Goal: Complete application form: Complete application form

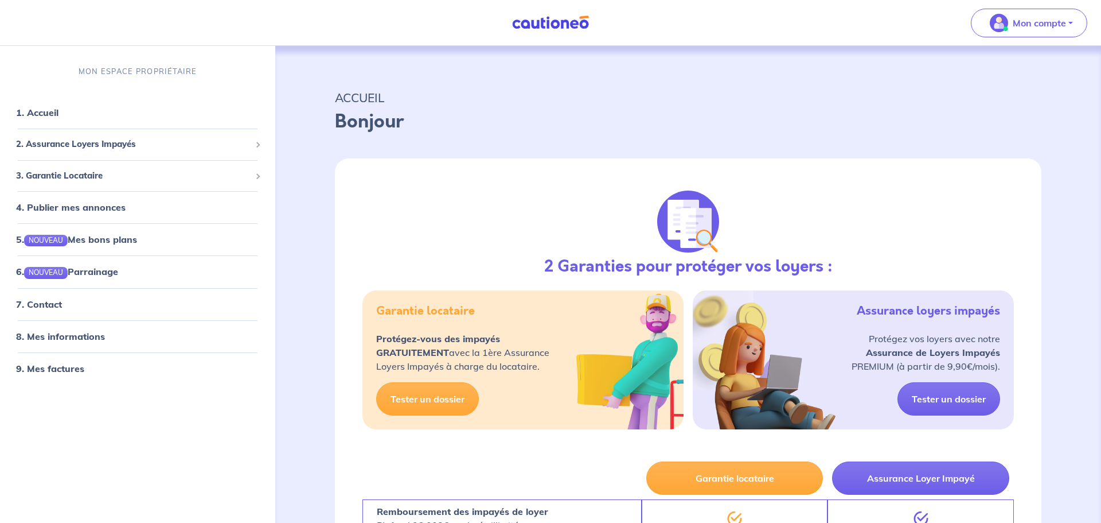
select select "FR"
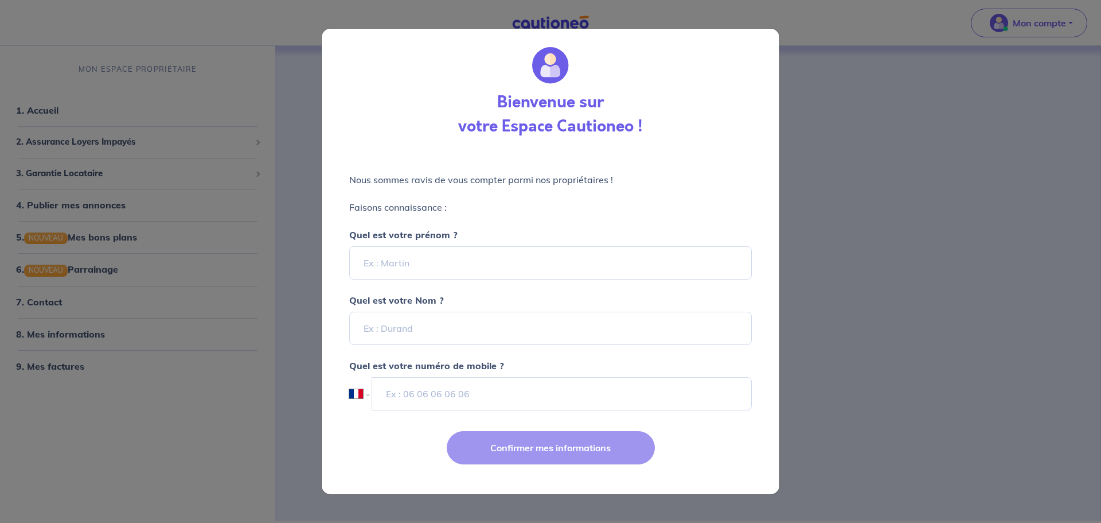
click at [899, 326] on div "Bienvenue sur votre Espace Cautioneo ! Nous sommes ravis de vous compter parmi …" at bounding box center [550, 261] width 1101 height 523
click at [232, 174] on div "Bienvenue sur votre Espace Cautioneo ! Nous sommes ravis de vous compter parmi …" at bounding box center [550, 261] width 1101 height 523
click at [440, 262] on input "Quel est votre prénom ?" at bounding box center [550, 262] width 403 height 33
click at [366, 266] on input "emilie" at bounding box center [550, 262] width 403 height 33
type input "[PERSON_NAME]"
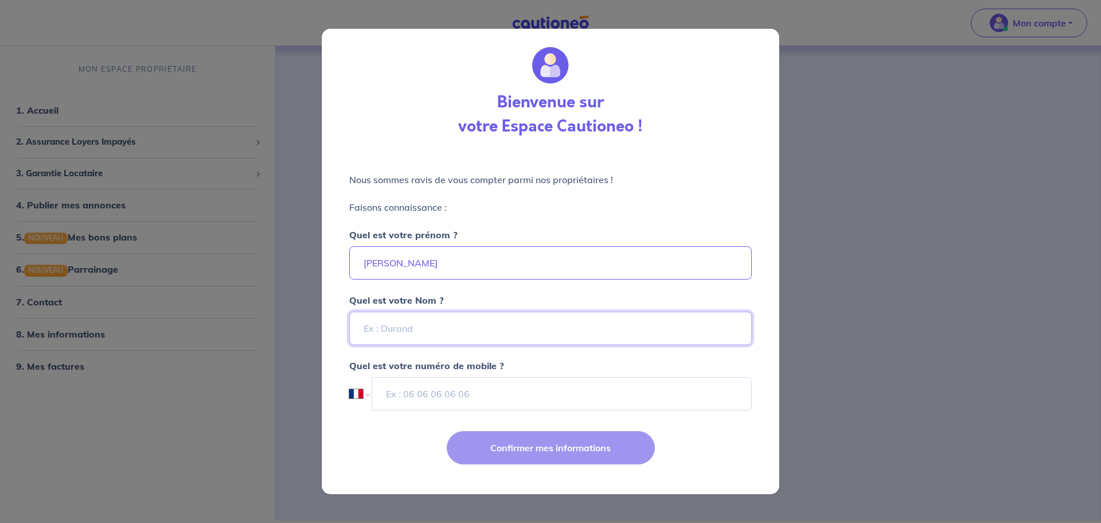
click at [380, 333] on input "Quel est votre Nom ?" at bounding box center [550, 328] width 403 height 33
click at [937, 338] on div "Bienvenue sur votre Espace Cautioneo ! Nous sommes ravis de vous compter parmi …" at bounding box center [550, 261] width 1101 height 523
click at [235, 361] on div "Bienvenue sur votre Espace Cautioneo ! Nous sommes ravis de vous compter parmi …" at bounding box center [550, 261] width 1101 height 523
click at [379, 329] on input "Quel est votre Nom ?" at bounding box center [550, 328] width 403 height 33
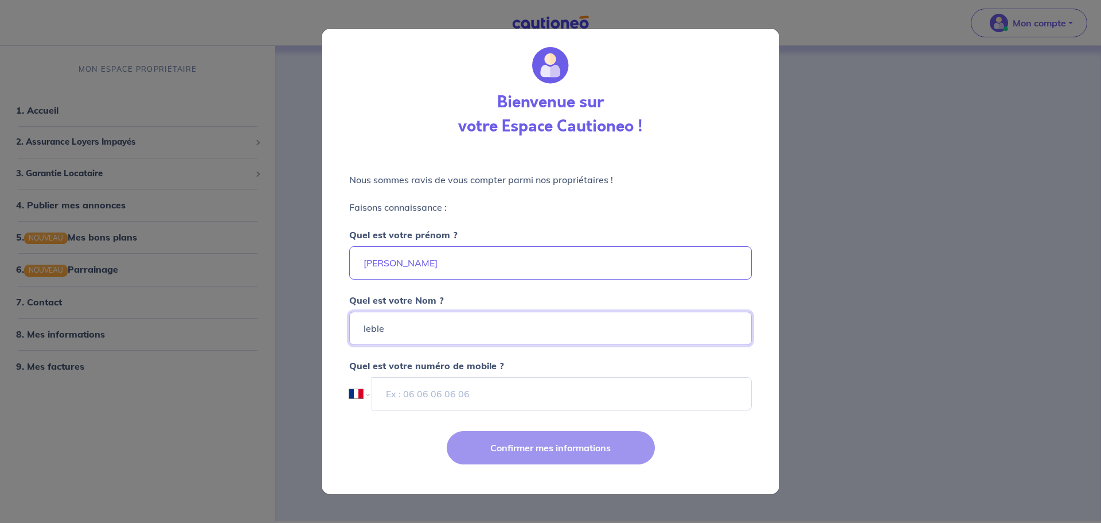
type input "lebleu"
drag, startPoint x: 399, startPoint y: 329, endPoint x: 333, endPoint y: 331, distance: 66.0
click at [311, 318] on div "Bienvenue sur votre Espace Cautioneo ! Nous sommes ravis de vous compter parmi …" at bounding box center [550, 261] width 1101 height 523
type input "LEBLEU"
click at [389, 390] on input "tel" at bounding box center [562, 393] width 380 height 33
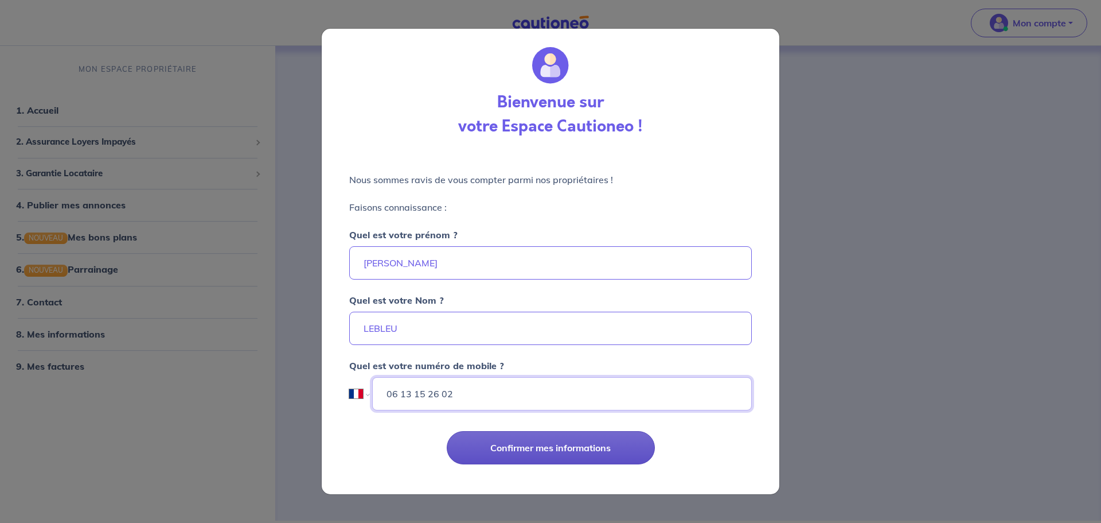
type input "06 13 15 26 02"
click at [614, 443] on button "Confirmer mes informations" at bounding box center [551, 447] width 208 height 33
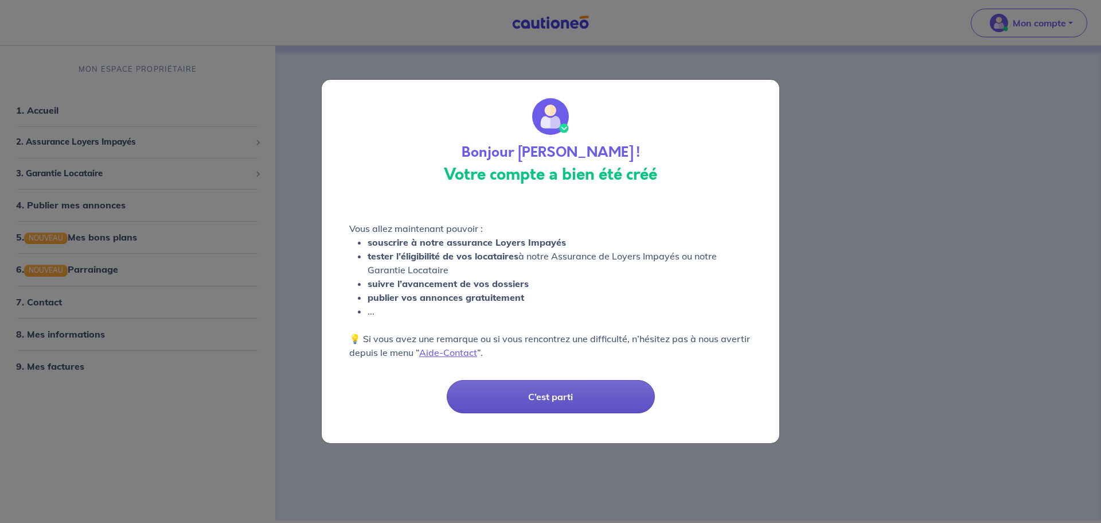
click at [575, 401] on button "C’est parti" at bounding box center [551, 396] width 208 height 33
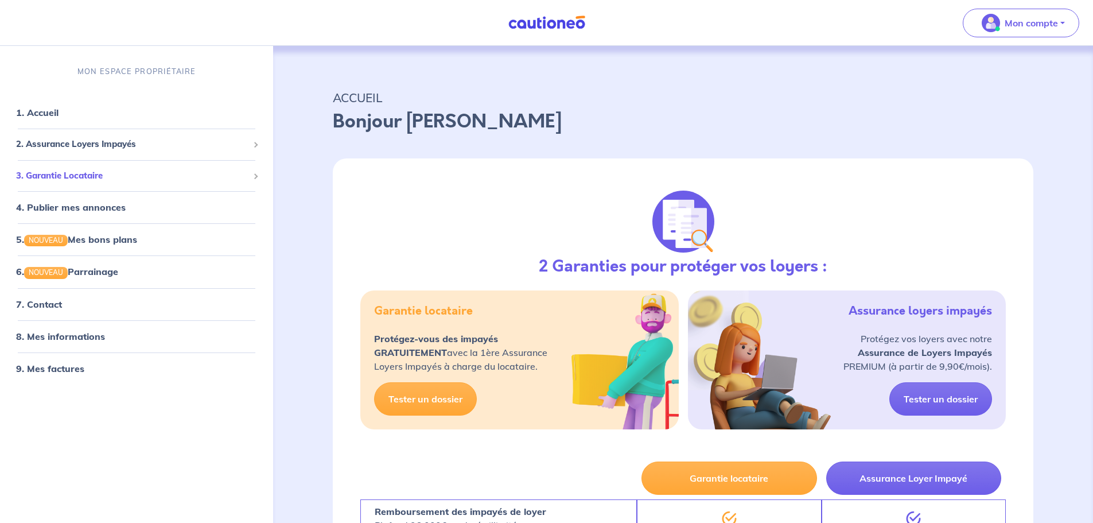
click at [213, 172] on span "3. Garantie Locataire" at bounding box center [132, 175] width 232 height 13
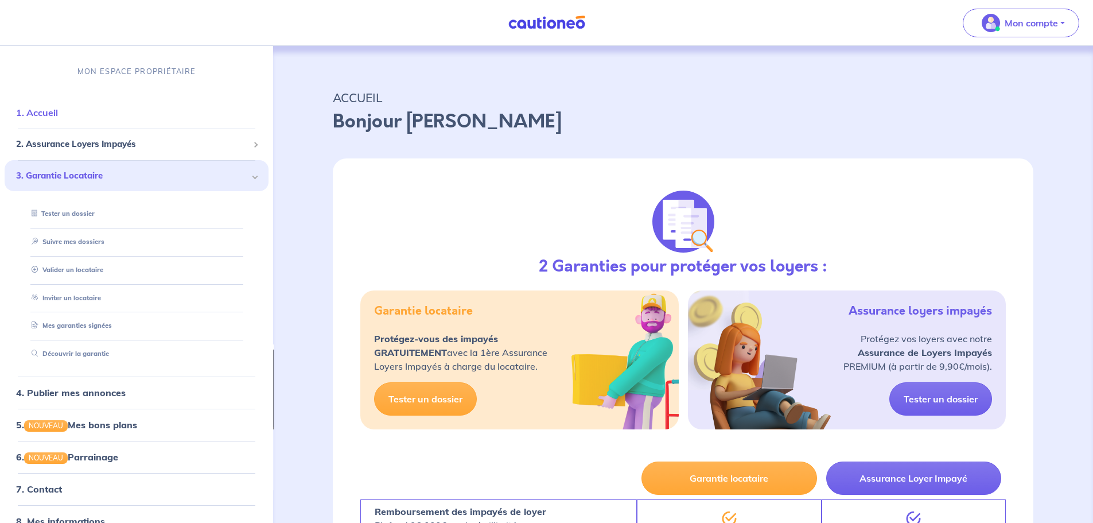
click at [54, 115] on link "1. Accueil" at bounding box center [37, 112] width 42 height 11
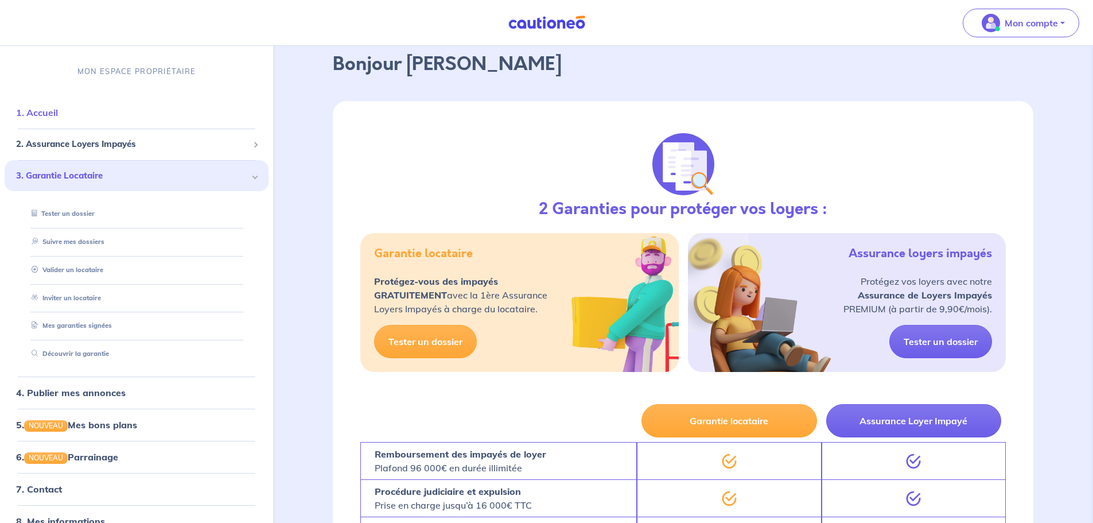
click at [50, 114] on link "1. Accueil" at bounding box center [37, 112] width 42 height 11
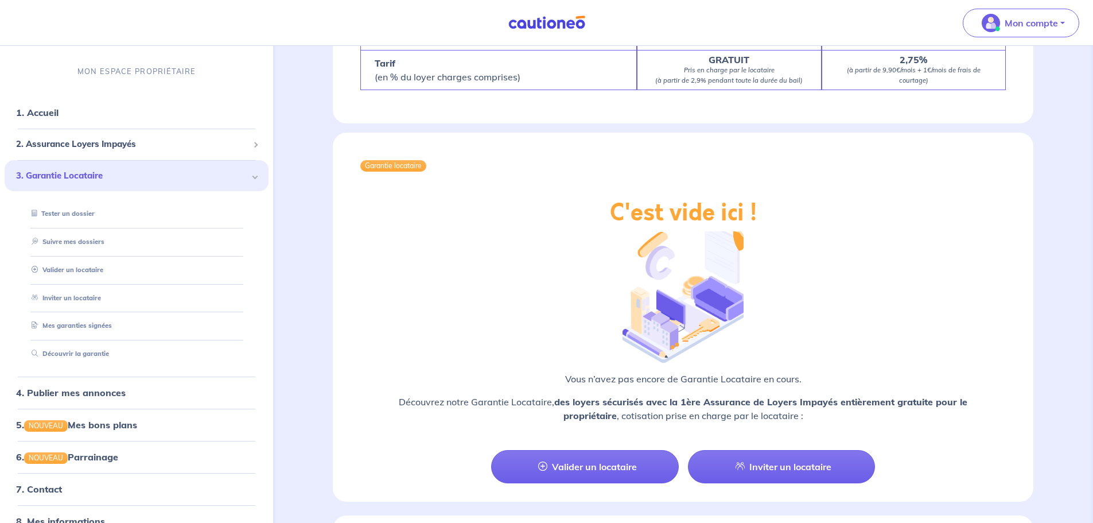
scroll to position [918, 0]
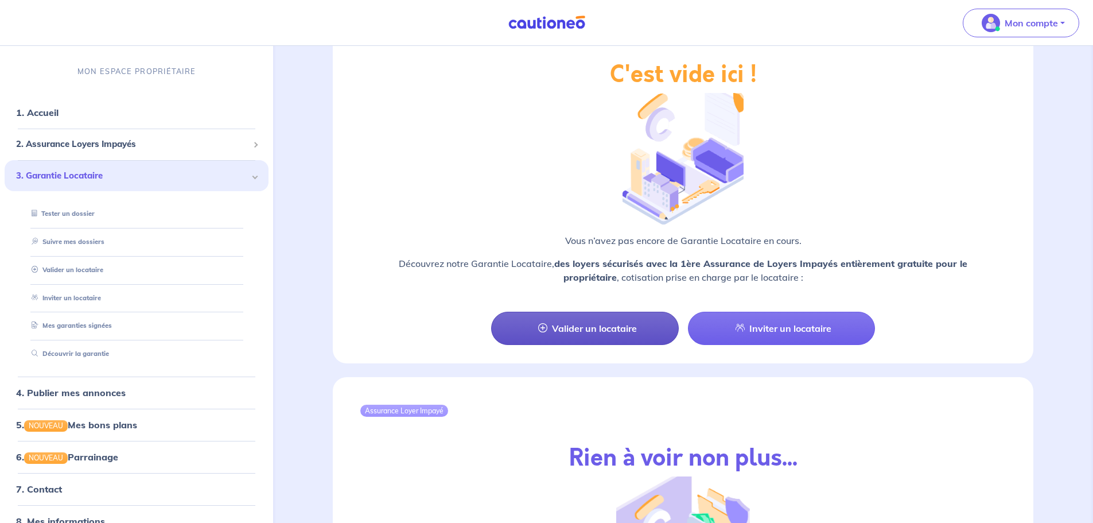
click at [618, 314] on link "Valider un locataire" at bounding box center [584, 328] width 187 height 33
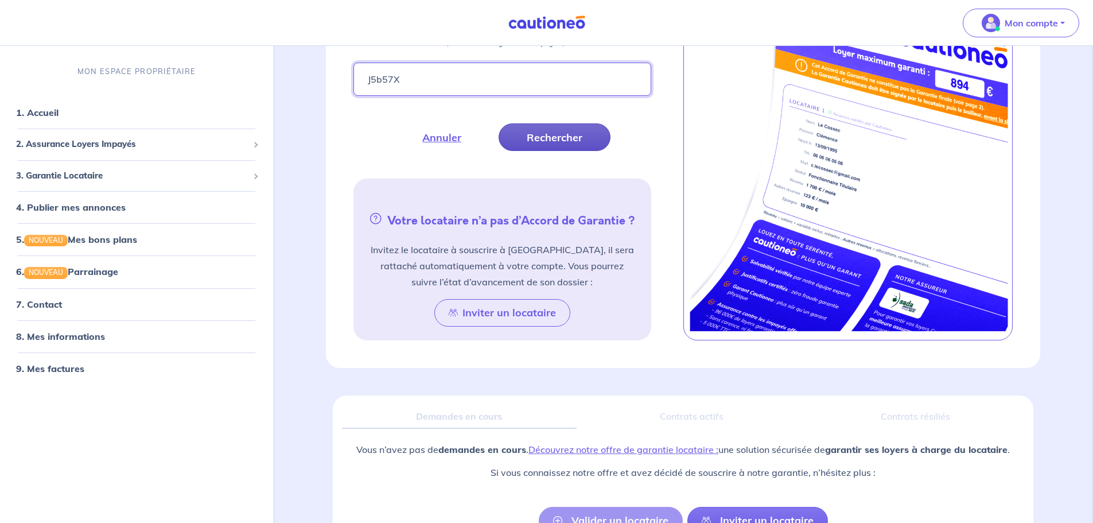
type input "J5b57X"
click at [563, 141] on button "Rechercher" at bounding box center [555, 137] width 112 height 28
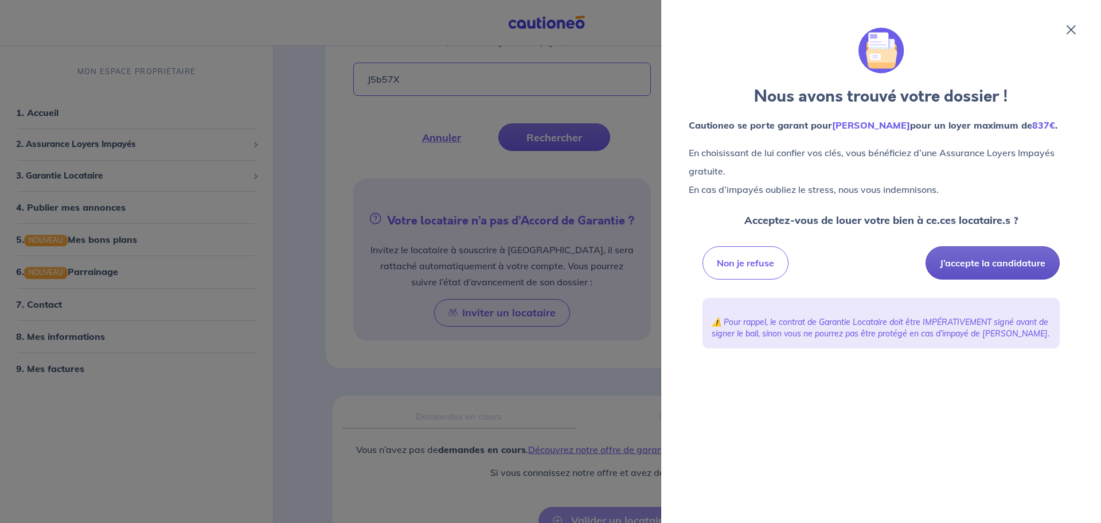
click at [1007, 265] on button "J’accepte la candidature" at bounding box center [993, 262] width 134 height 33
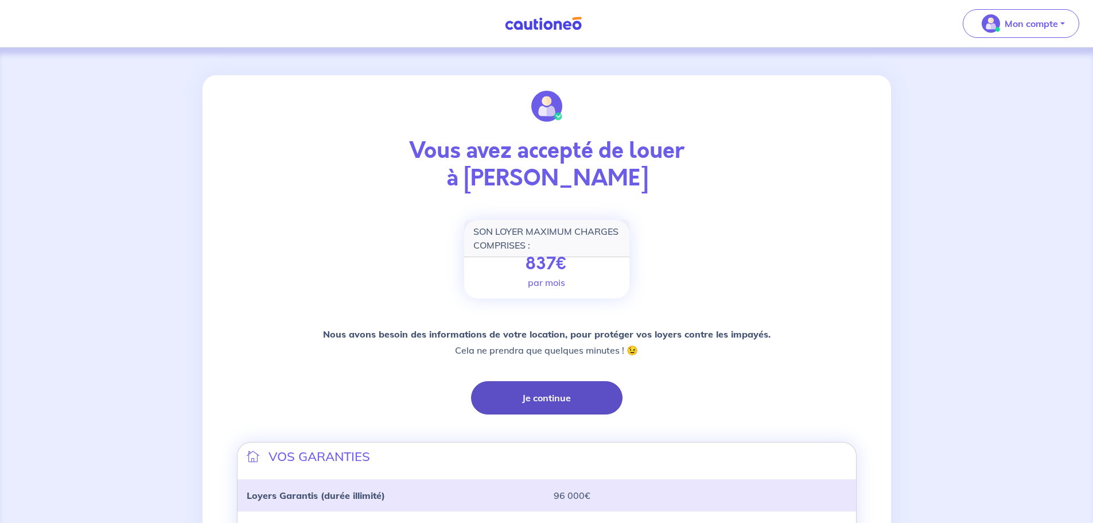
click at [537, 395] on button "Je continue" at bounding box center [546, 397] width 151 height 33
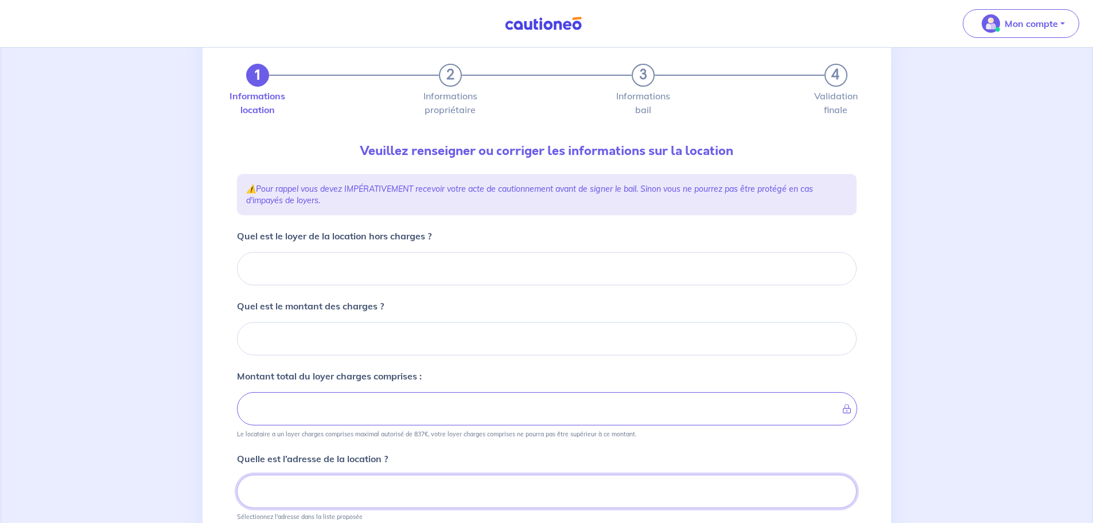
scroll to position [30, 0]
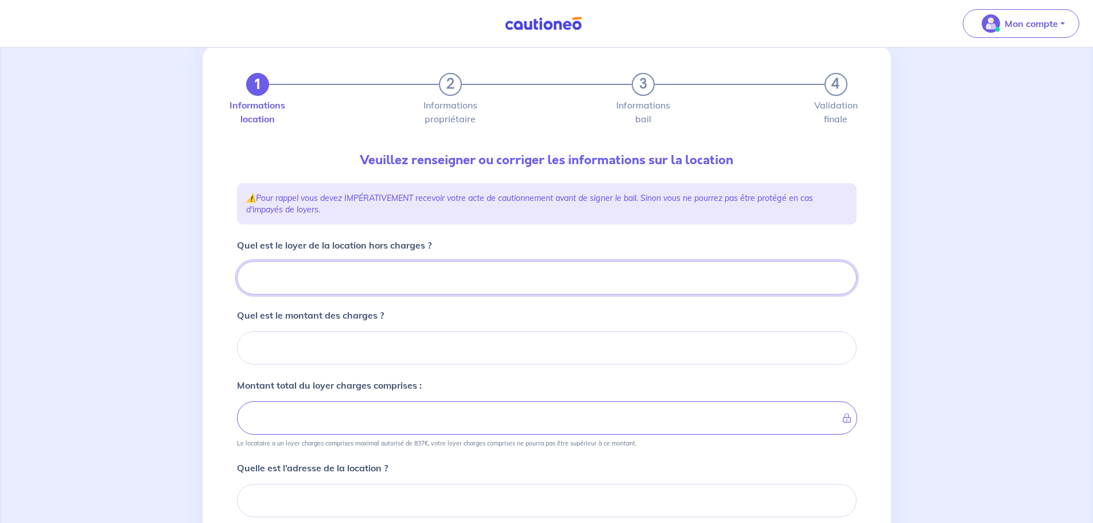
click at [331, 267] on input "Quel est le loyer de la location hors charges ?" at bounding box center [547, 277] width 620 height 33
type input "3"
type input "388"
click at [372, 358] on input "Quel est le montant des charges ?" at bounding box center [547, 347] width 620 height 33
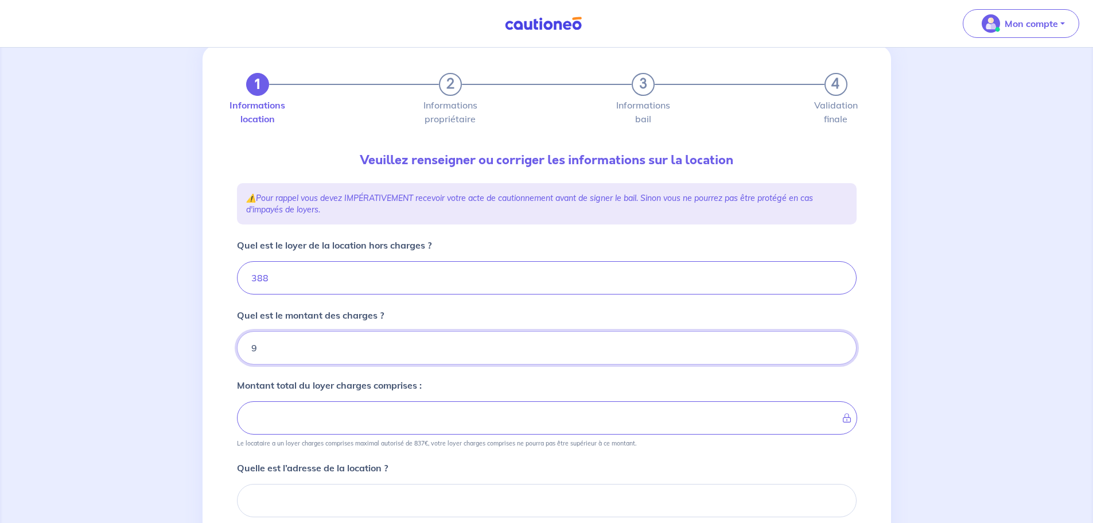
type input "93"
type input "481"
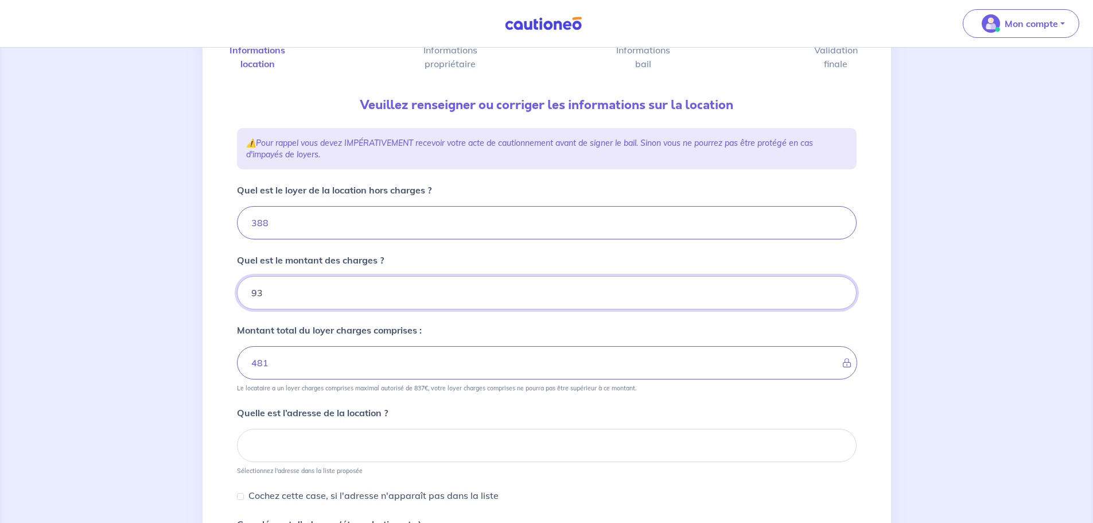
scroll to position [202, 0]
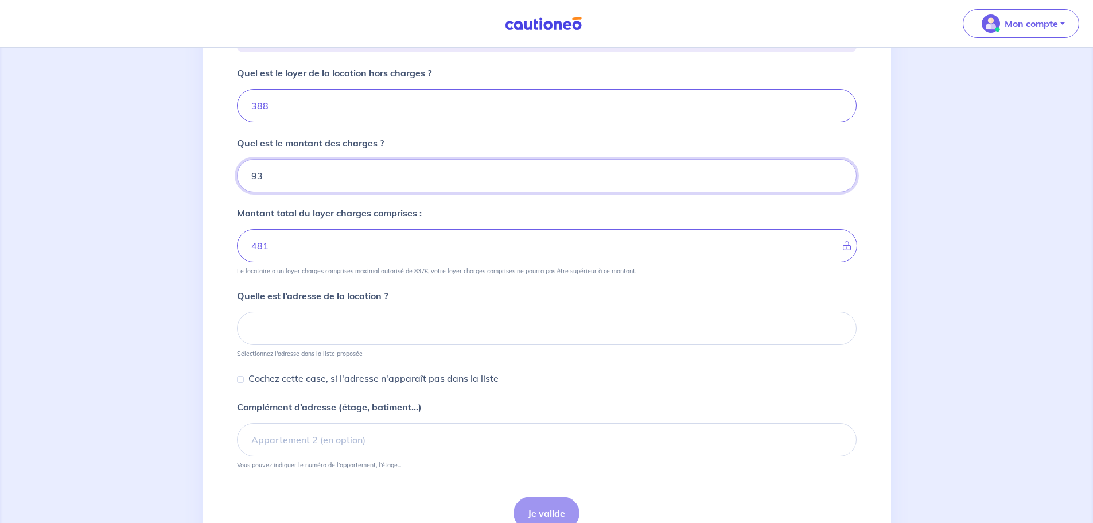
type input "93"
click at [328, 329] on input at bounding box center [547, 328] width 620 height 33
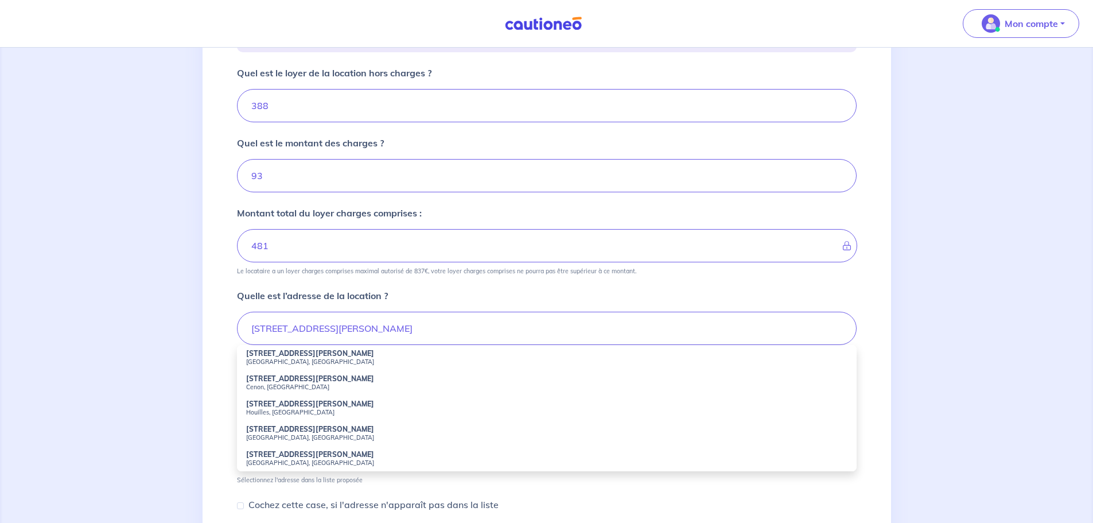
click at [285, 356] on strong "[STREET_ADDRESS][PERSON_NAME]" at bounding box center [310, 353] width 128 height 9
type input "[STREET_ADDRESS]"
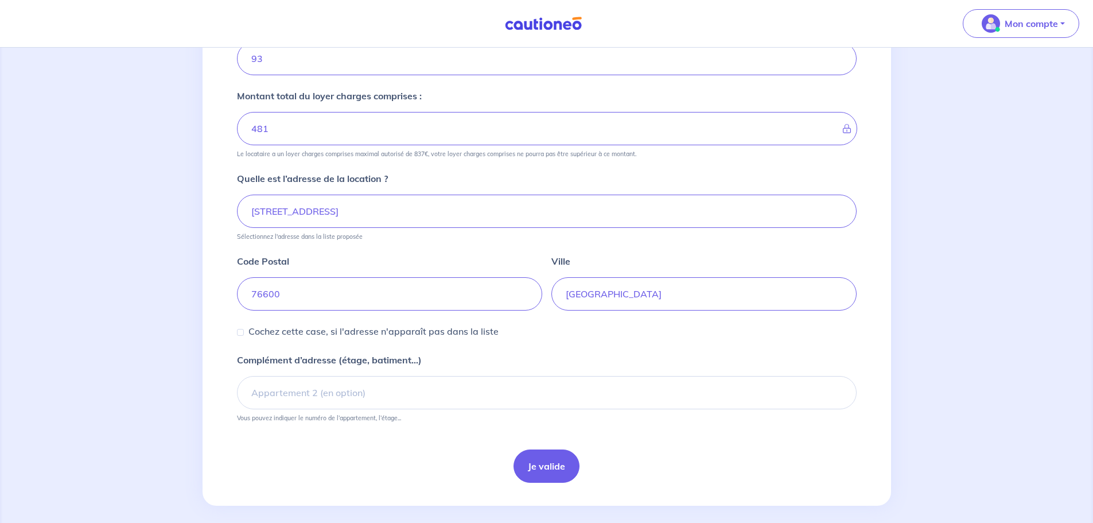
scroll to position [329, 0]
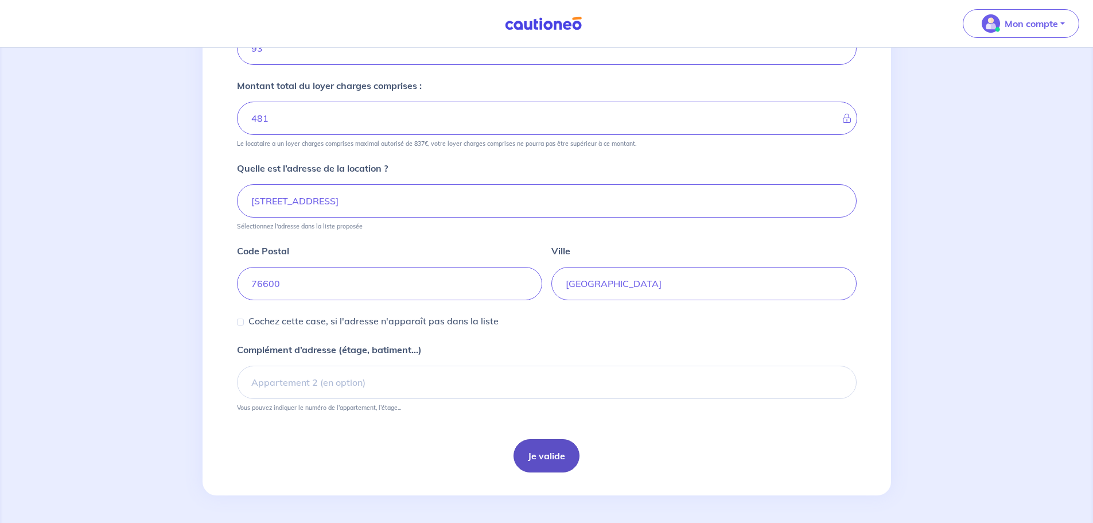
click at [538, 455] on button "Je valide" at bounding box center [546, 455] width 66 height 33
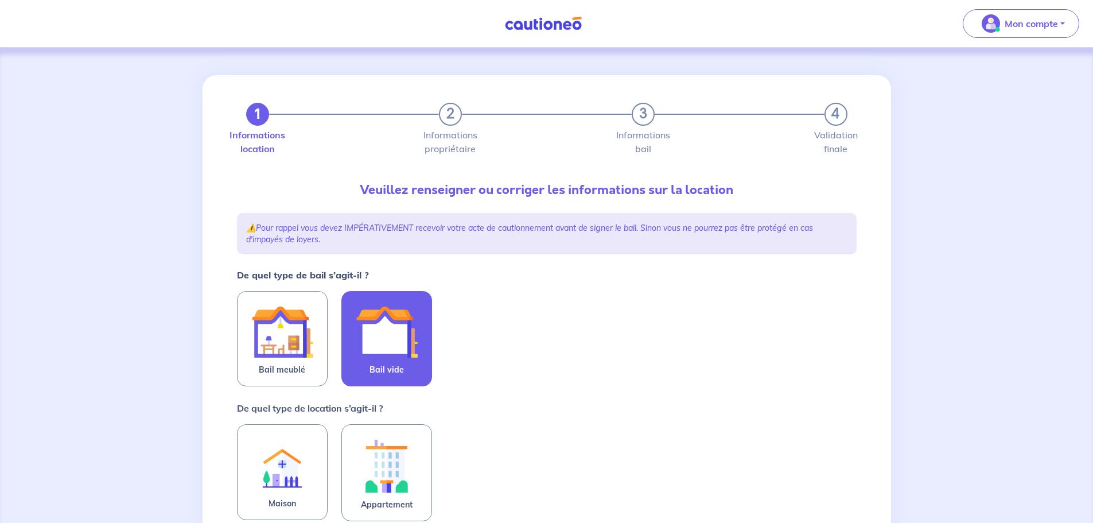
click at [404, 349] on img at bounding box center [387, 332] width 62 height 62
click at [0, 0] on input "Bail vide" at bounding box center [0, 0] width 0 height 0
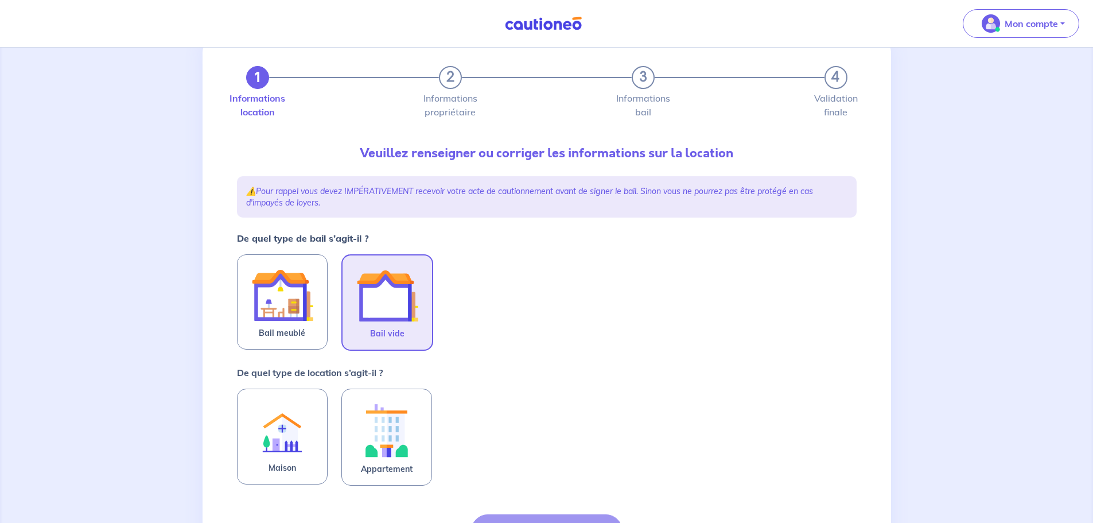
scroll to position [154, 0]
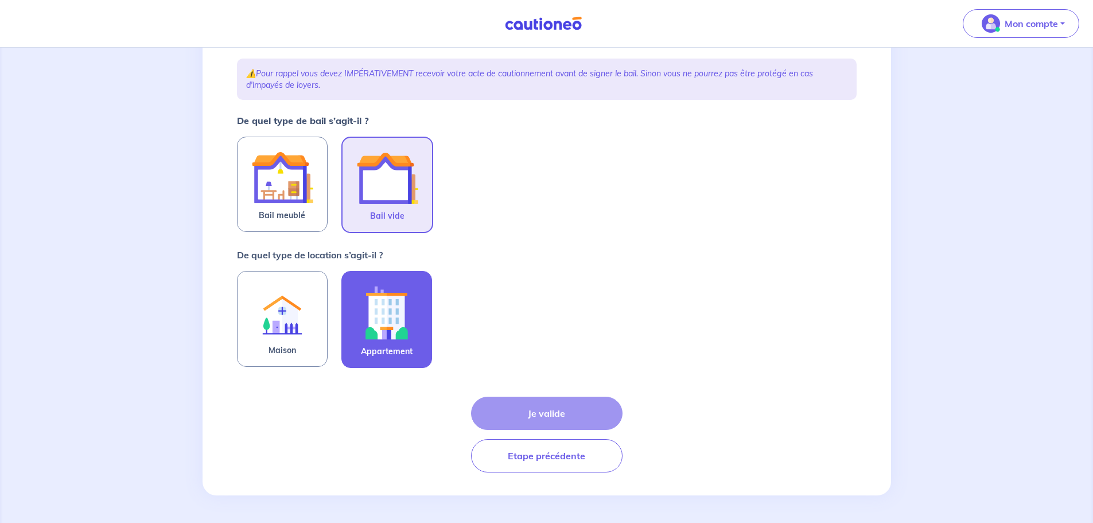
click at [395, 341] on img at bounding box center [387, 313] width 62 height 64
click at [0, 0] on input "Appartement" at bounding box center [0, 0] width 0 height 0
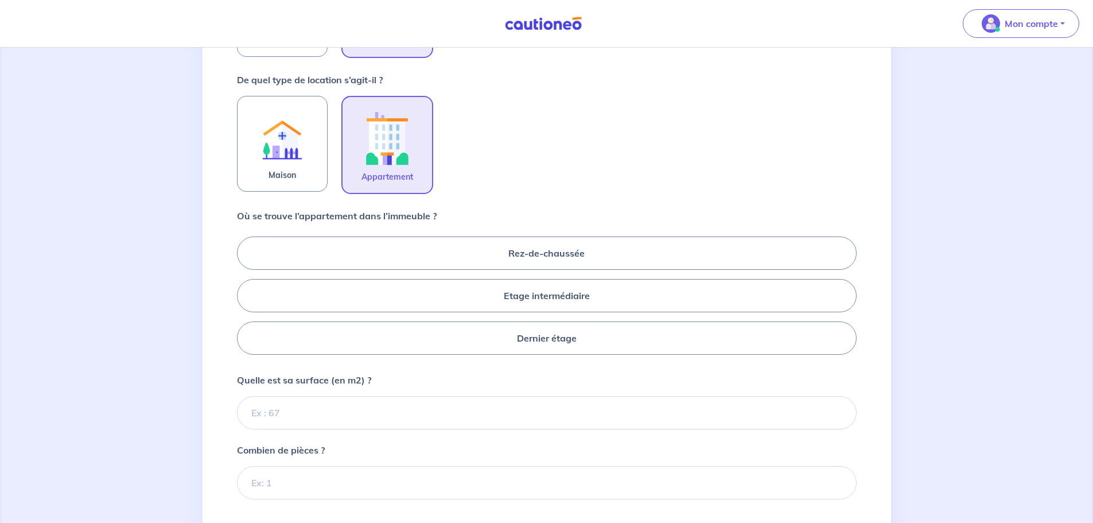
scroll to position [384, 0]
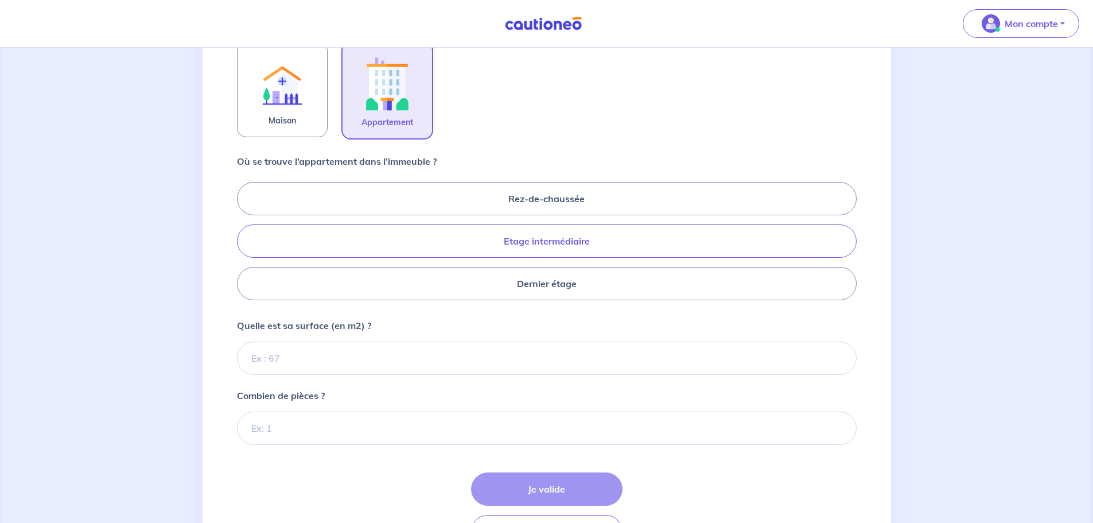
click at [541, 247] on label "Etage intermédiaire" at bounding box center [547, 240] width 620 height 33
click at [244, 244] on input "Etage intermédiaire" at bounding box center [240, 240] width 7 height 7
radio input "true"
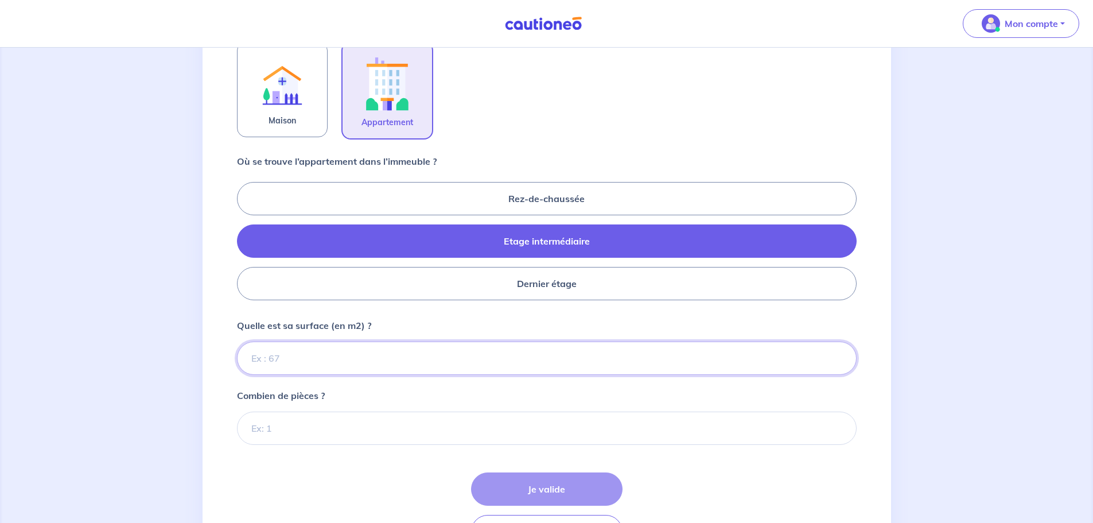
click at [317, 363] on input "Quelle est sa surface (en m2) ?" at bounding box center [547, 357] width 620 height 33
type input "25"
type input "25.52"
click at [279, 430] on input "Combien de pièces ?" at bounding box center [547, 427] width 620 height 33
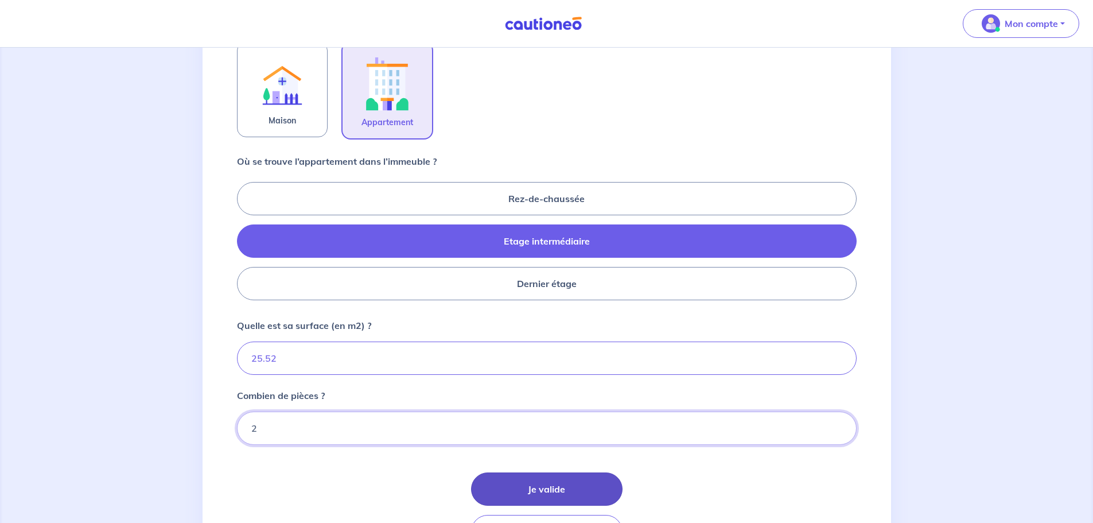
type input "2"
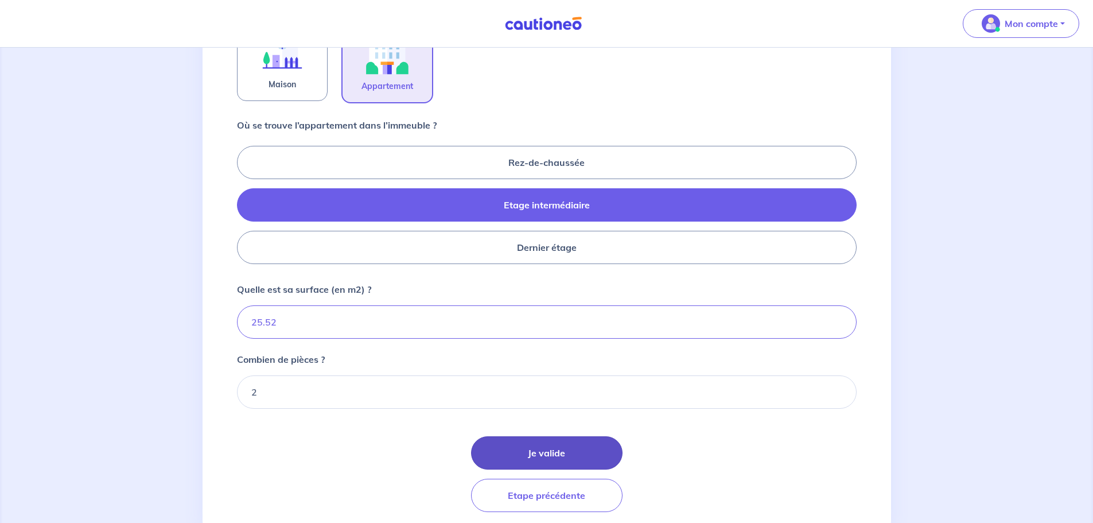
scroll to position [460, 0]
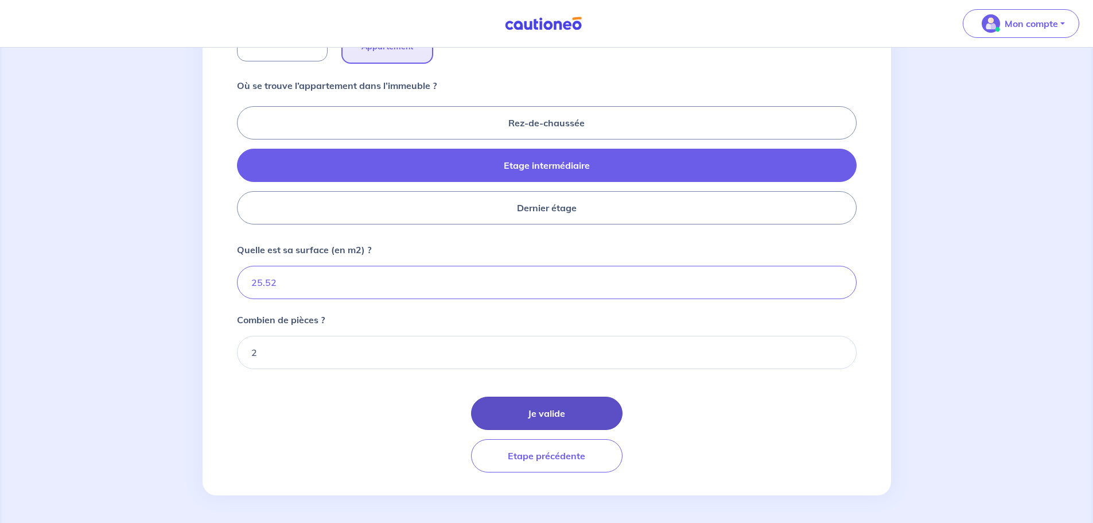
click at [519, 410] on button "Je valide" at bounding box center [546, 412] width 151 height 33
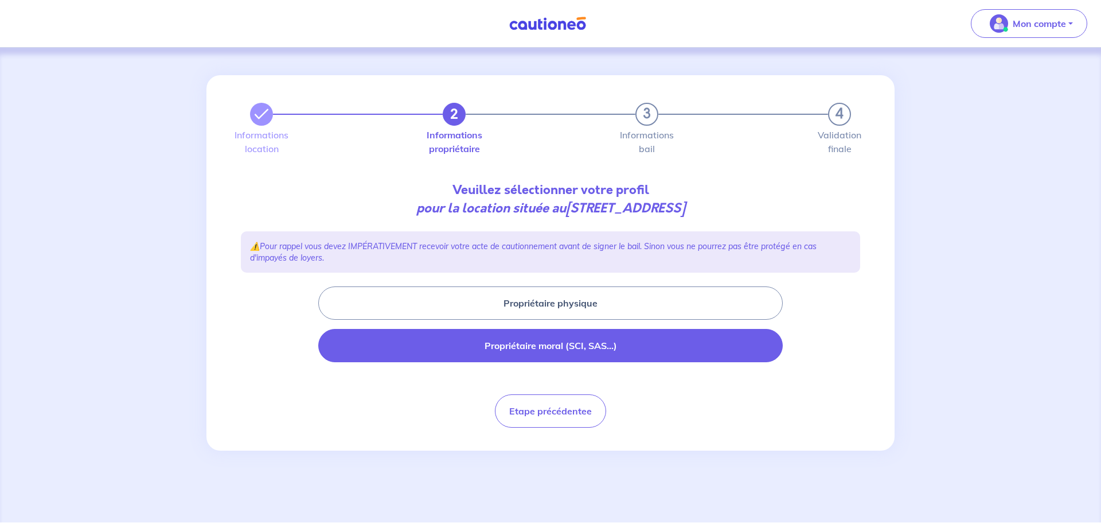
click at [536, 348] on button "Propriétaire moral (SCI, SAS...)" at bounding box center [550, 345] width 465 height 33
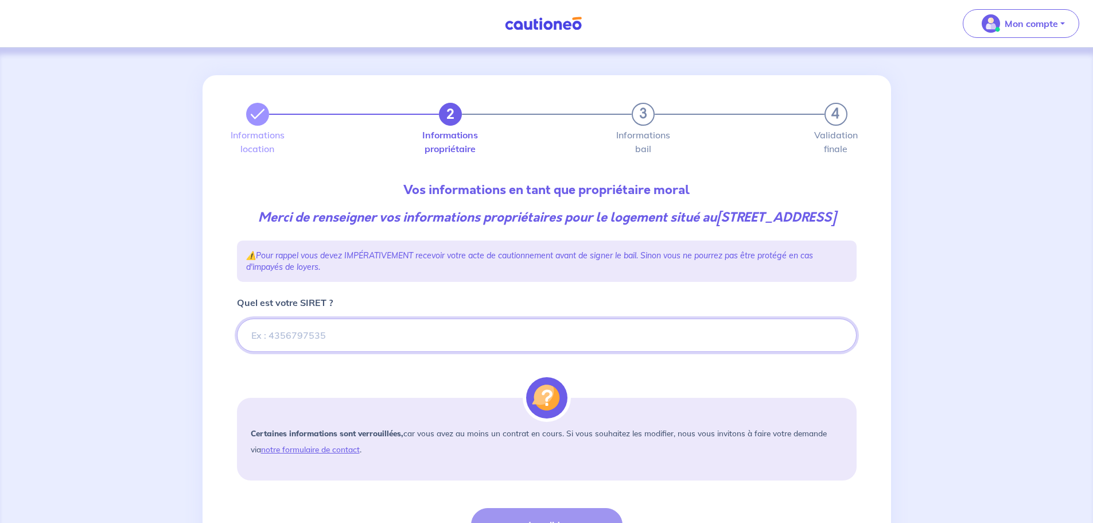
click at [260, 352] on input "Quel est votre SIRET ?" at bounding box center [547, 334] width 620 height 33
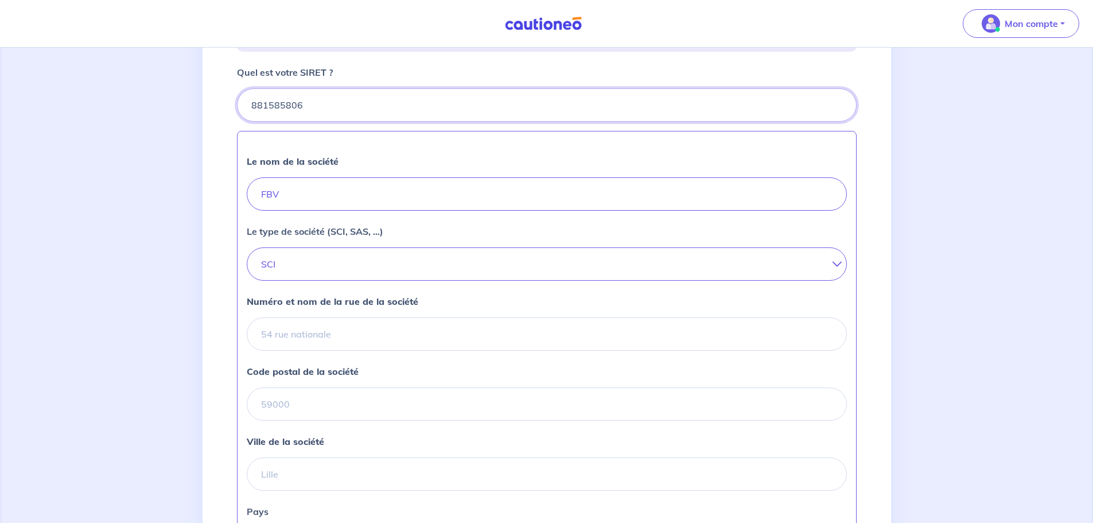
scroll to position [287, 0]
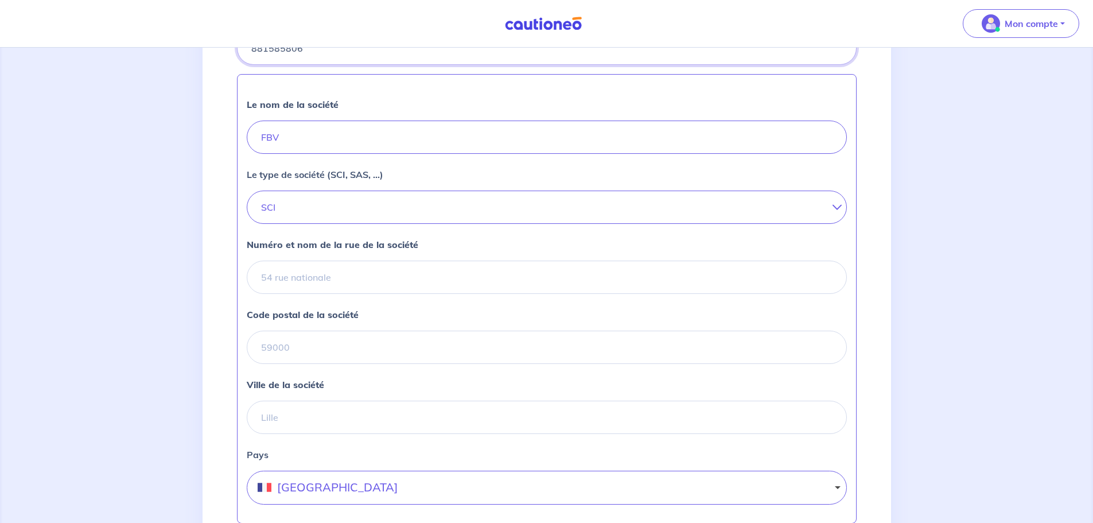
type input "881585806"
click at [289, 294] on input "Numéro et nom de la rue de la société" at bounding box center [547, 276] width 600 height 33
type input "[STREET_ADDRESS][PERSON_NAME]"
click at [309, 364] on input "Code postal de la société" at bounding box center [547, 346] width 600 height 33
type input "76310"
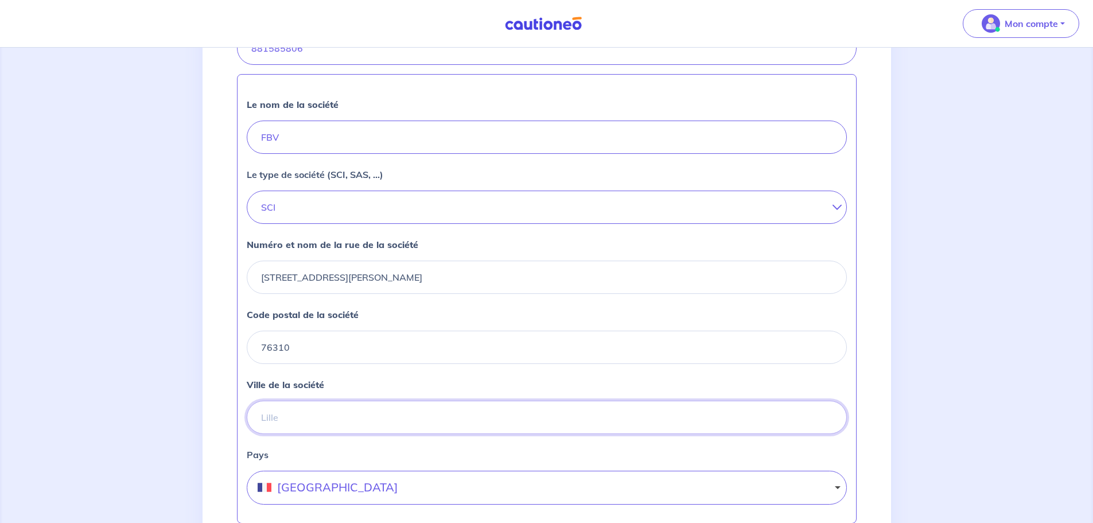
click at [291, 434] on input "Ville de la société" at bounding box center [547, 416] width 600 height 33
type input "SAINTE ADRESSE"
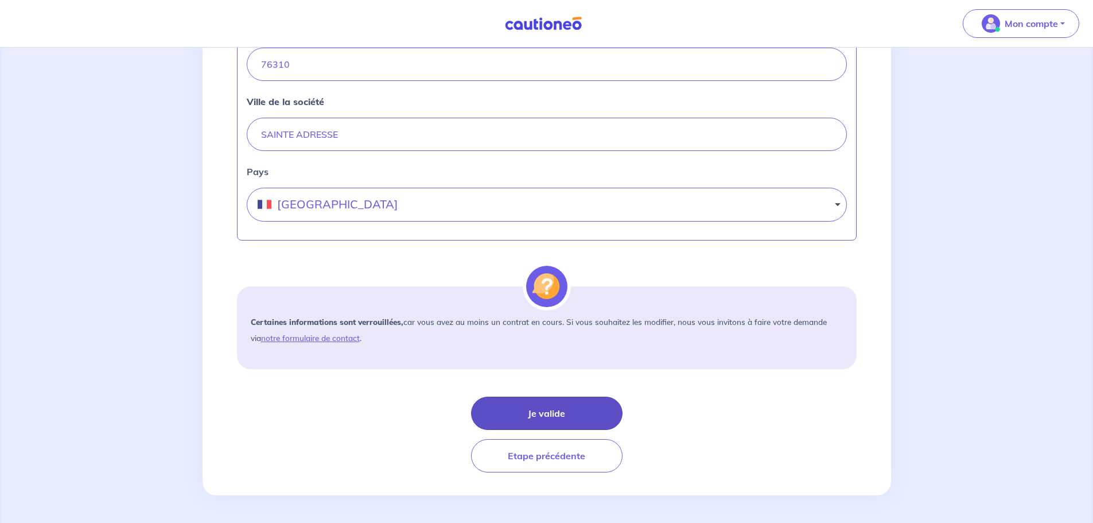
scroll to position [588, 0]
click at [549, 418] on button "Je valide" at bounding box center [546, 412] width 151 height 33
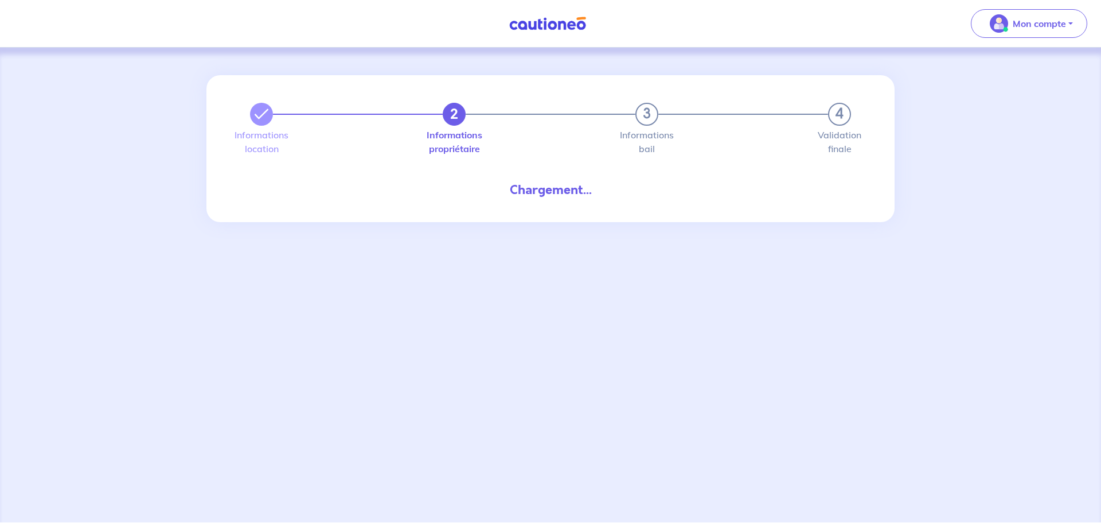
select select "FR"
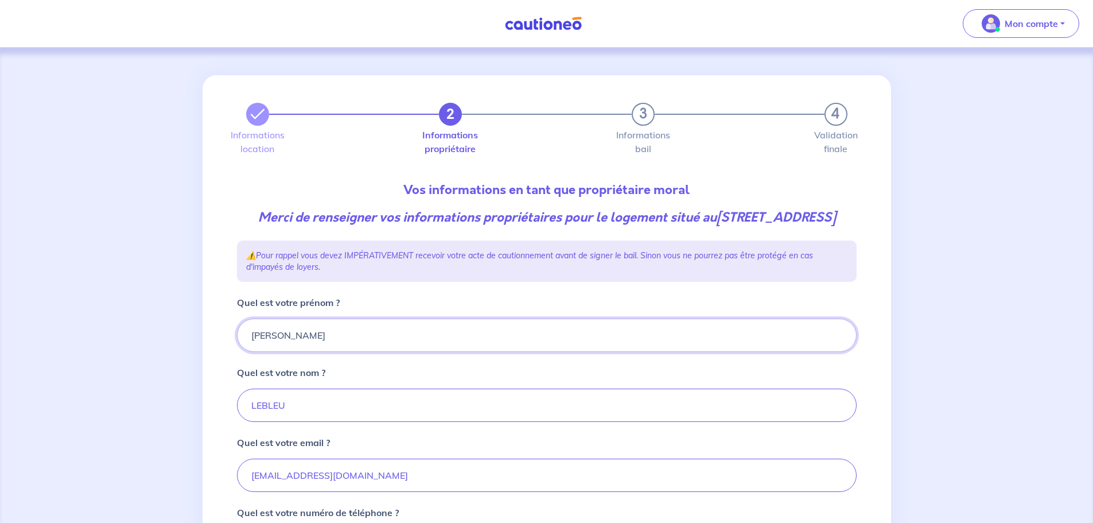
drag, startPoint x: 289, startPoint y: 358, endPoint x: 239, endPoint y: 353, distance: 50.1
click at [237, 352] on div "[PERSON_NAME]" at bounding box center [547, 334] width 620 height 33
click at [277, 352] on input "Quel est votre prénom ?" at bounding box center [547, 334] width 620 height 33
type input "pierre"
drag, startPoint x: 290, startPoint y: 419, endPoint x: 239, endPoint y: 416, distance: 50.6
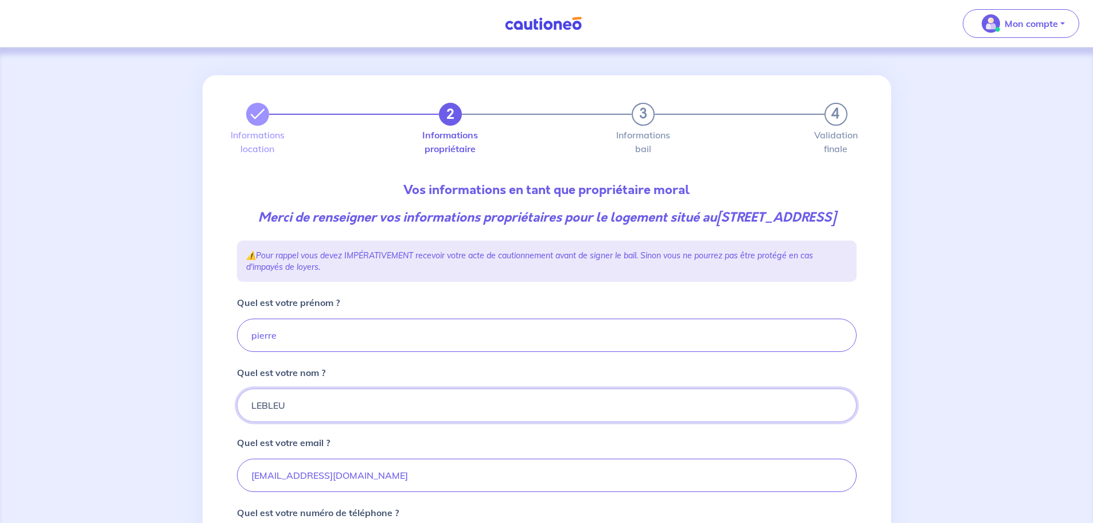
click at [239, 416] on input "LEBLEU" at bounding box center [547, 404] width 620 height 33
type input "michaut"
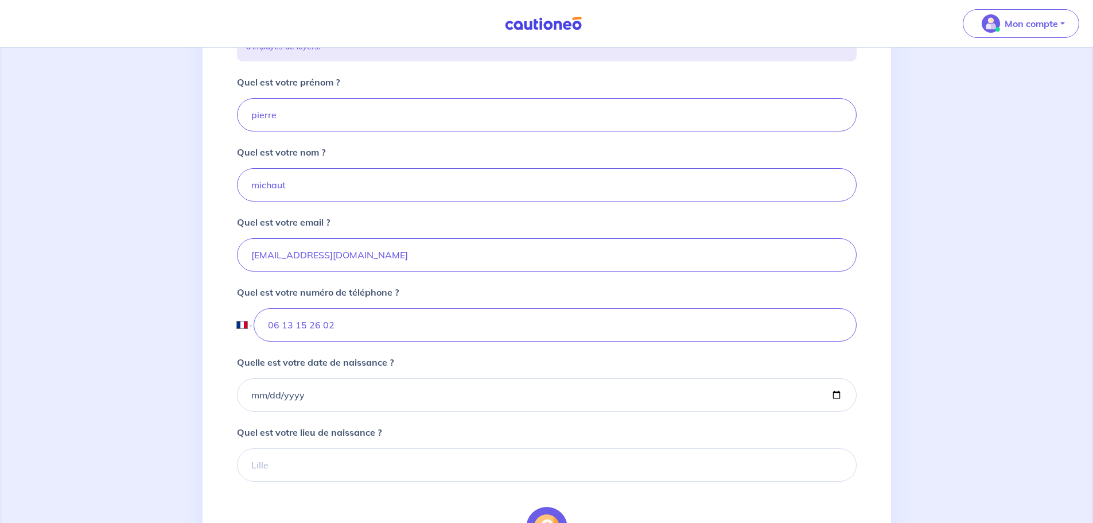
scroll to position [229, 0]
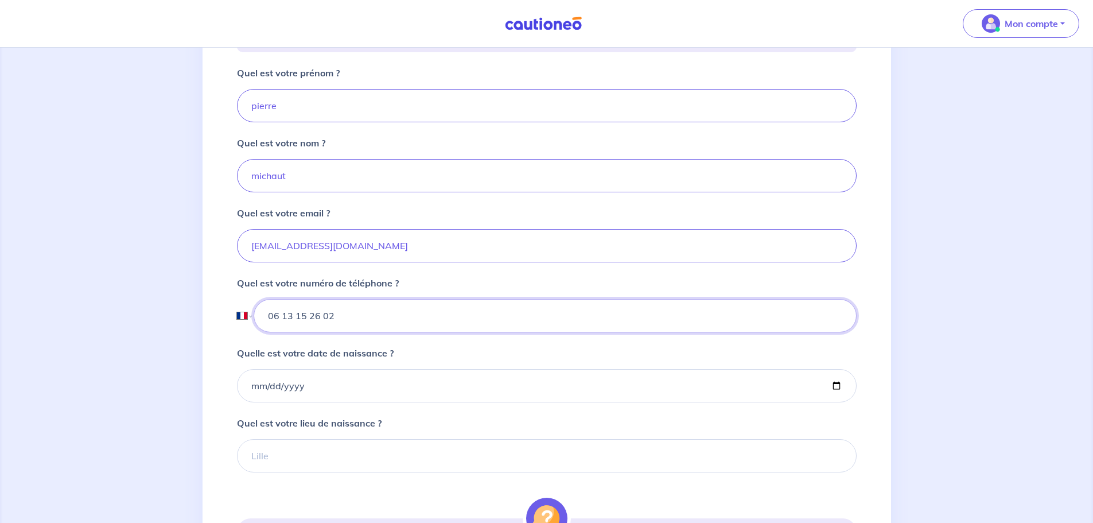
drag, startPoint x: 349, startPoint y: 338, endPoint x: 263, endPoint y: 330, distance: 87.0
click at [263, 330] on input "06 13 15 26 02" at bounding box center [555, 315] width 602 height 33
type input "06 67 35 36 59"
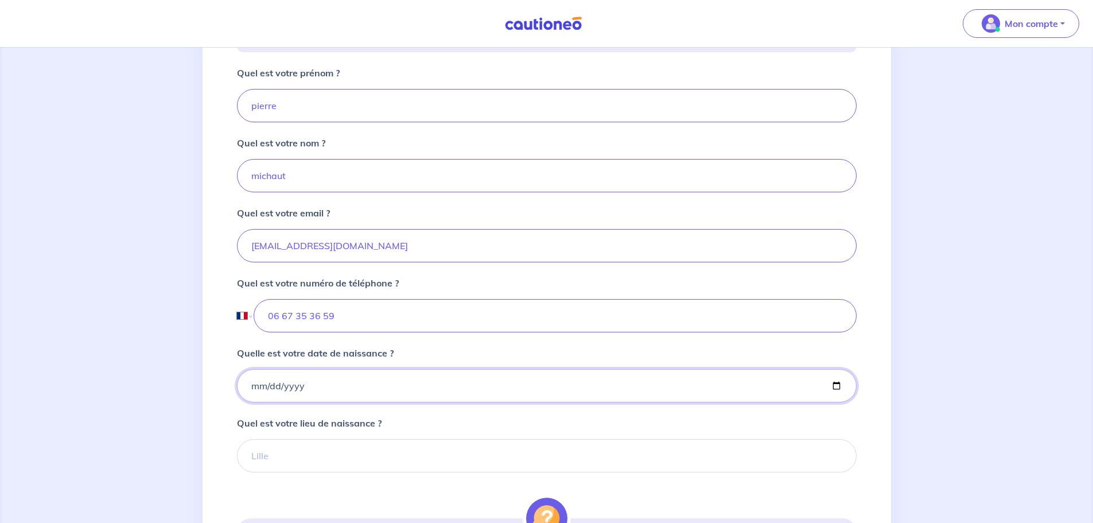
click at [301, 402] on input "Quelle est votre date de naissance ?" at bounding box center [547, 385] width 620 height 33
type input "[DATE]"
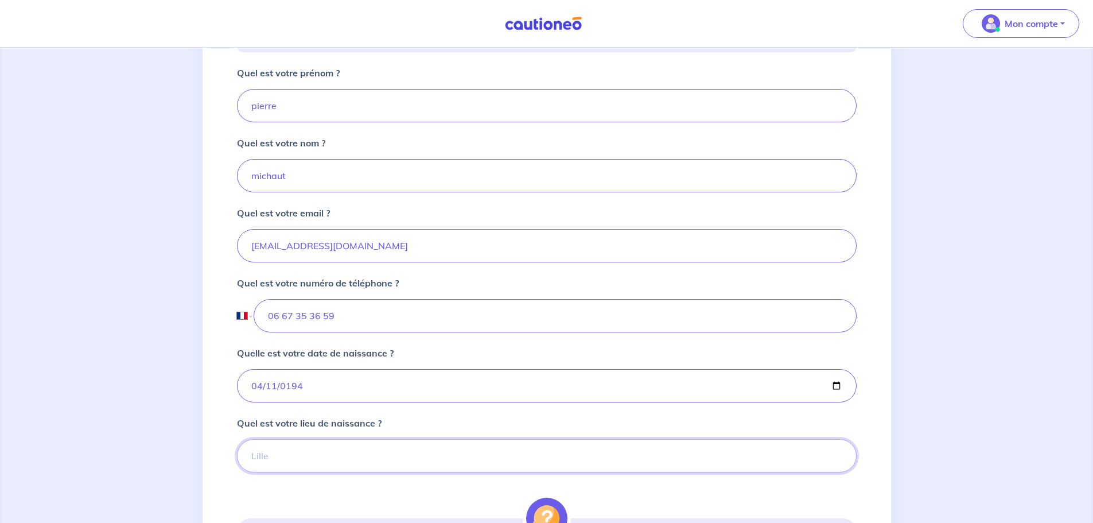
click at [339, 472] on input "Quel est votre lieu de naissance ?" at bounding box center [547, 455] width 620 height 33
click at [320, 472] on input "[GEOGRAPHIC_DATA]" at bounding box center [547, 455] width 620 height 33
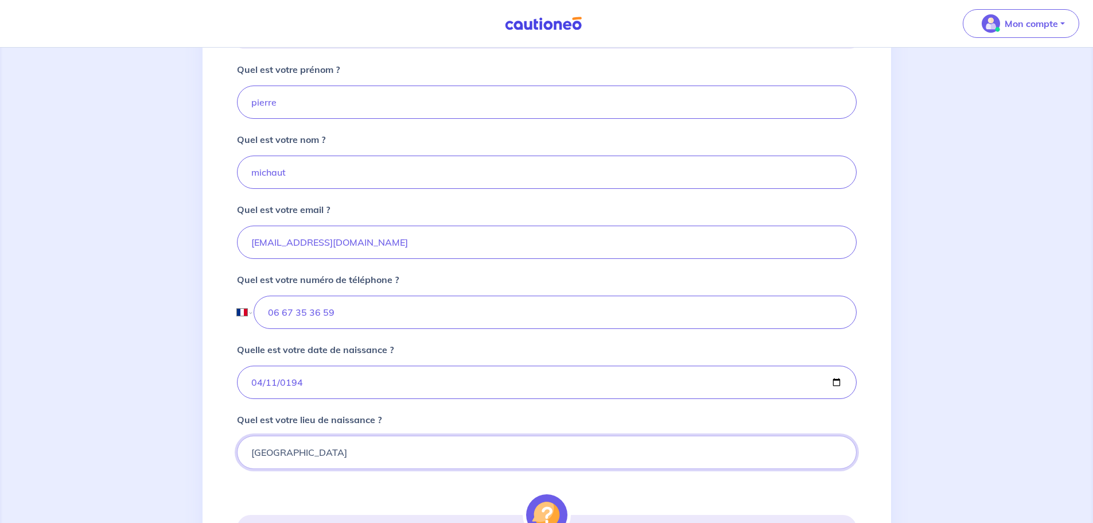
scroll to position [480, 0]
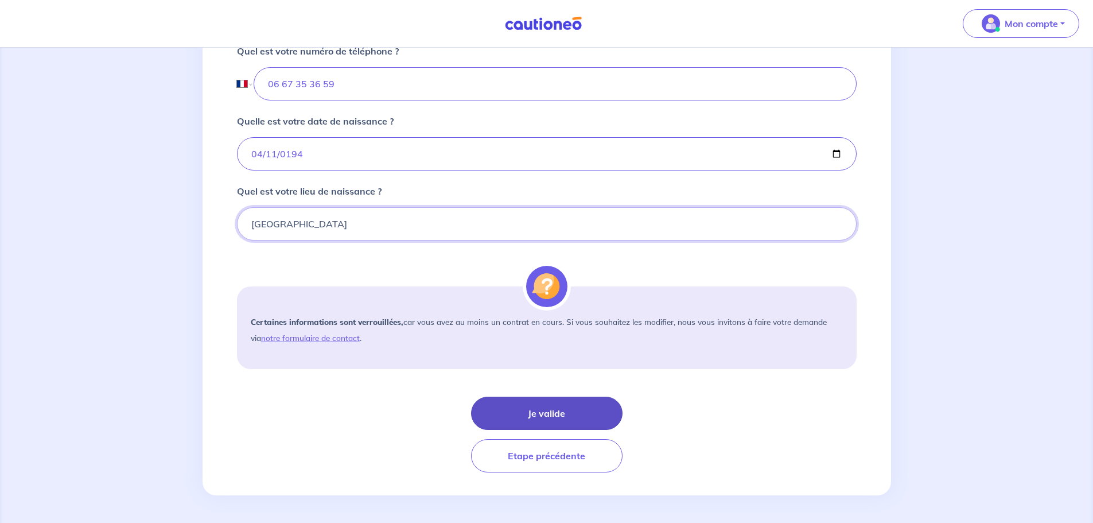
type input "[GEOGRAPHIC_DATA]"
click at [547, 405] on button "Je valide" at bounding box center [546, 412] width 151 height 33
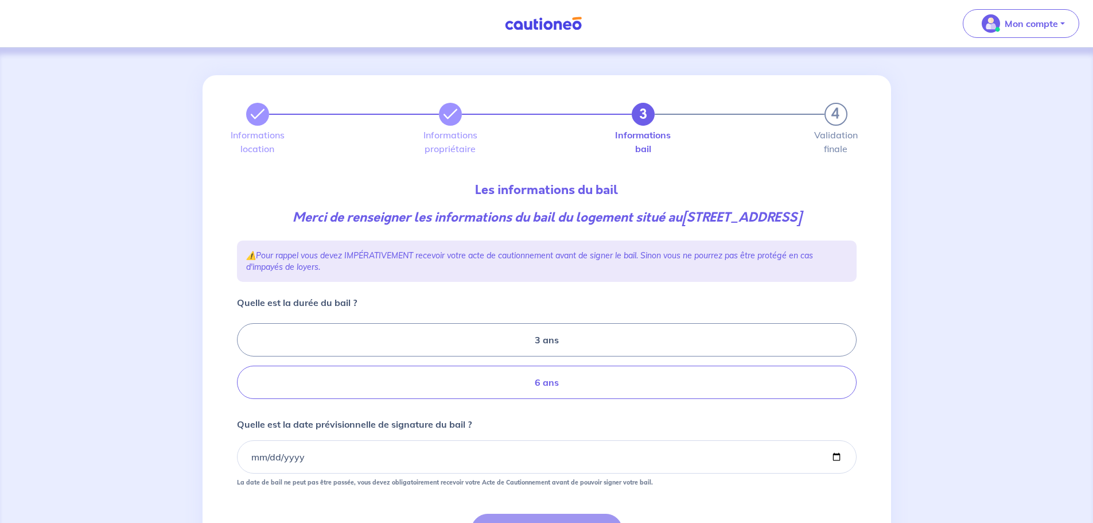
click at [551, 399] on label "6 ans" at bounding box center [547, 381] width 620 height 33
click at [244, 365] on input "6 ans" at bounding box center [240, 360] width 7 height 7
radio input "true"
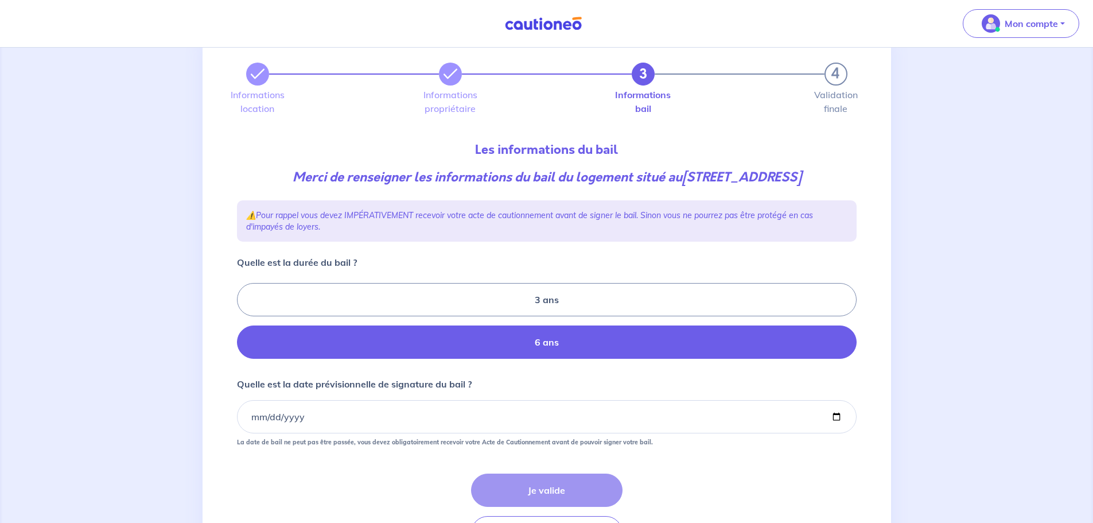
scroll to position [115, 0]
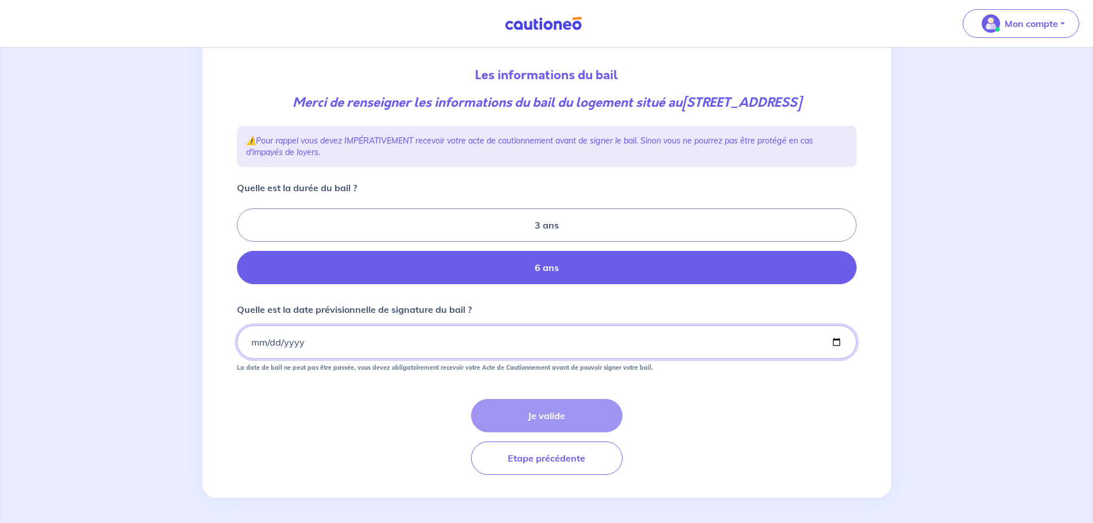
click at [322, 359] on input "Quelle est la date prévisionnelle de signature du bail ?" at bounding box center [547, 341] width 620 height 33
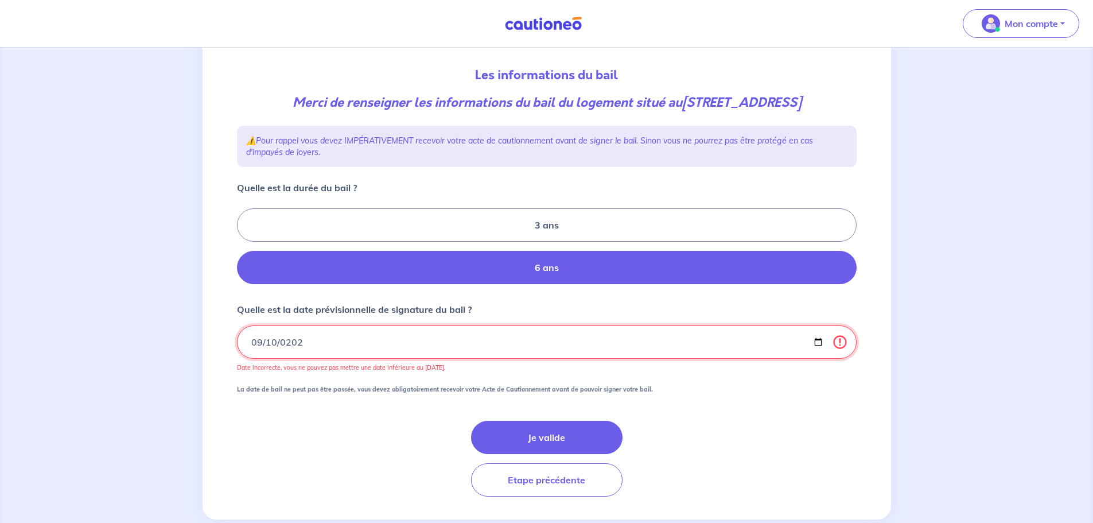
type input "[DATE]"
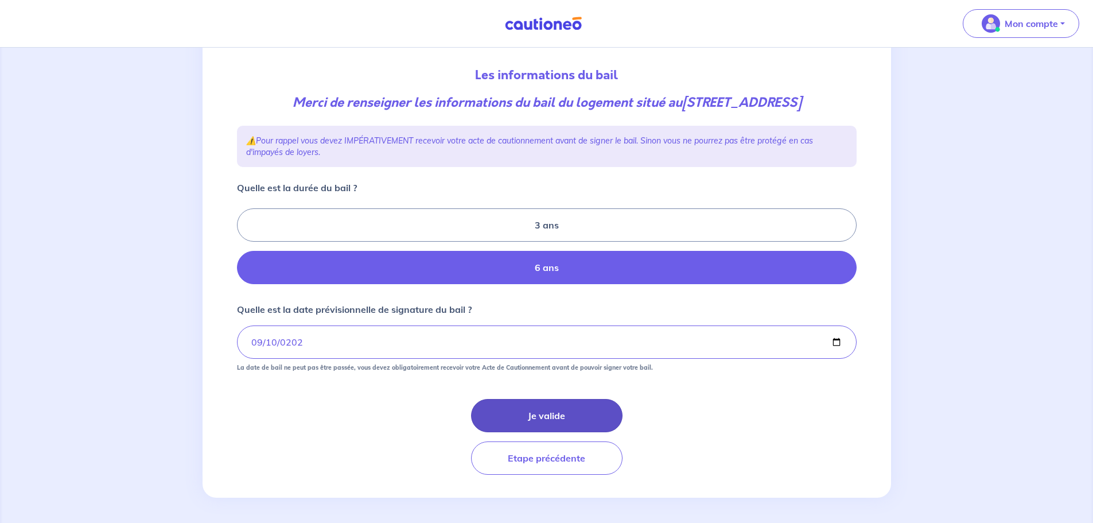
click at [560, 432] on button "Je valide" at bounding box center [546, 415] width 151 height 33
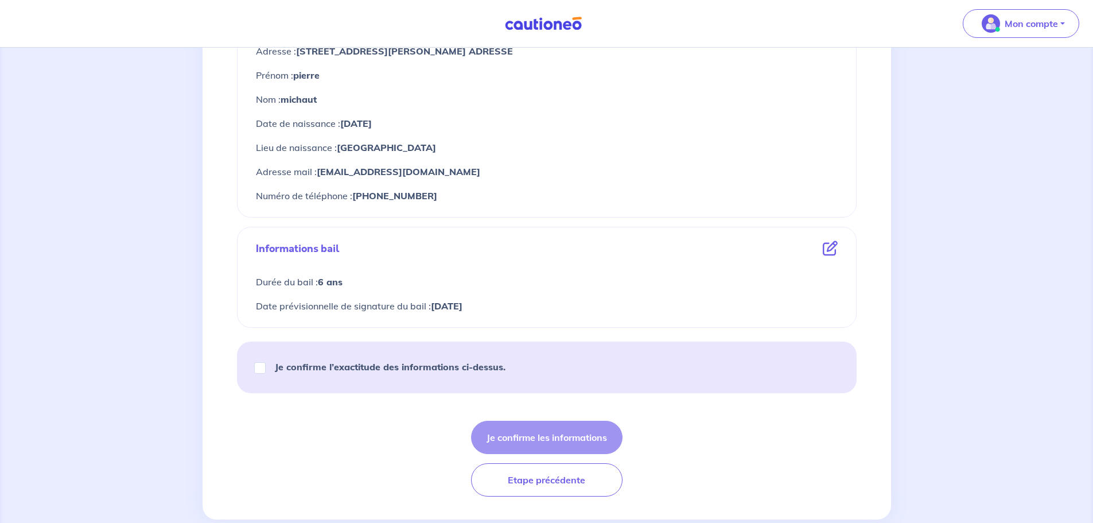
scroll to position [516, 0]
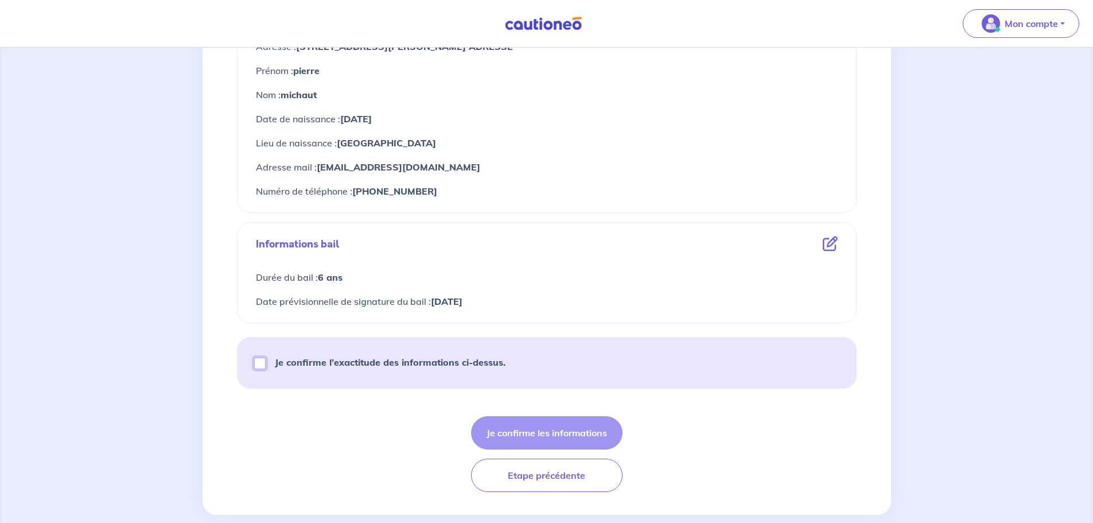
click at [258, 363] on input "Je confirme l’exactitude des informations ci-dessus." at bounding box center [259, 362] width 11 height 11
checkbox input "true"
click at [570, 432] on button "Je confirme les informations" at bounding box center [546, 432] width 151 height 33
